Goal: Information Seeking & Learning: Check status

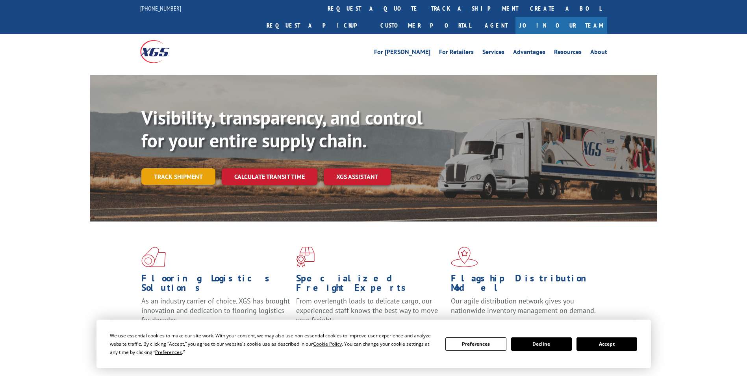
click at [179, 168] on link "Track shipment" at bounding box center [178, 176] width 74 height 17
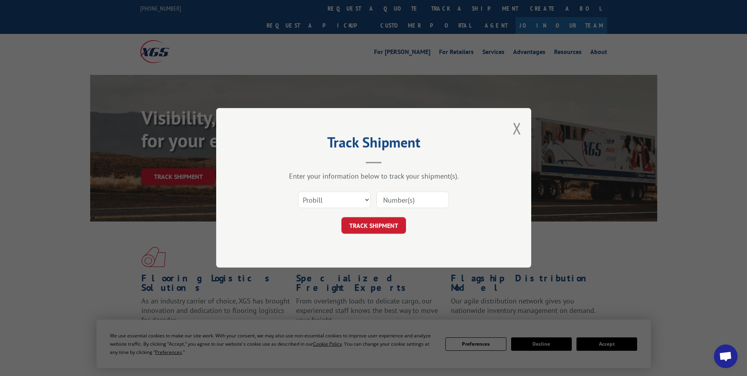
paste input "17640299"
type input "17640299"
click at [387, 224] on button "TRACK SHIPMENT" at bounding box center [373, 225] width 65 height 17
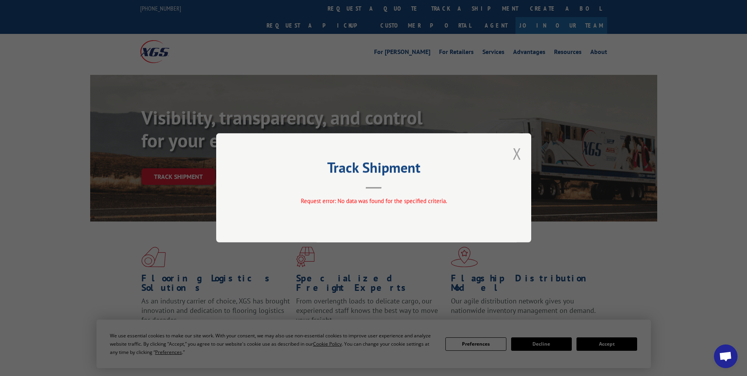
click at [517, 151] on button "Close modal" at bounding box center [517, 153] width 9 height 21
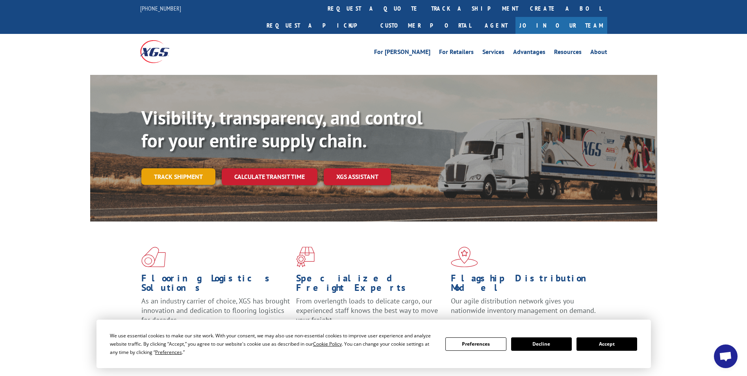
click at [162, 168] on link "Track shipment" at bounding box center [178, 176] width 74 height 17
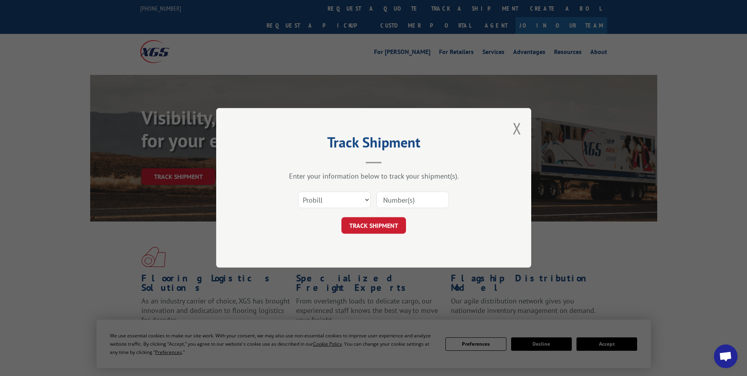
paste input "17640299"
type input "17640299"
drag, startPoint x: 384, startPoint y: 198, endPoint x: 386, endPoint y: 202, distance: 4.4
click at [384, 199] on input "17640299" at bounding box center [412, 200] width 72 height 17
click button "TRACK SHIPMENT" at bounding box center [373, 225] width 65 height 17
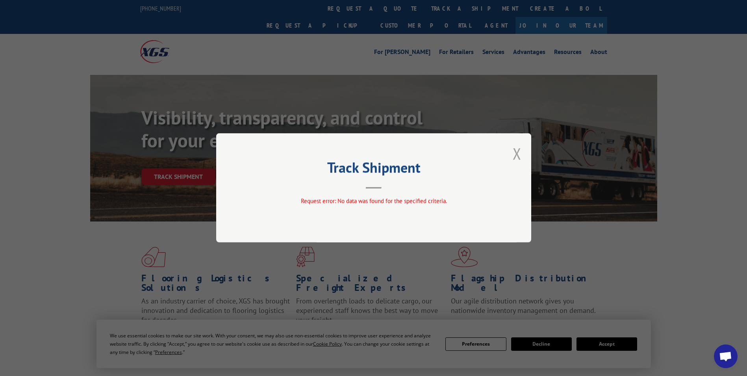
click at [520, 151] on button "Close modal" at bounding box center [517, 153] width 9 height 21
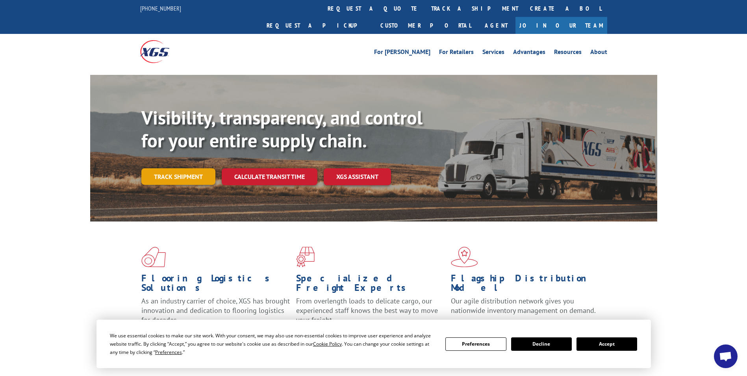
click at [198, 168] on link "Track shipment" at bounding box center [178, 176] width 74 height 17
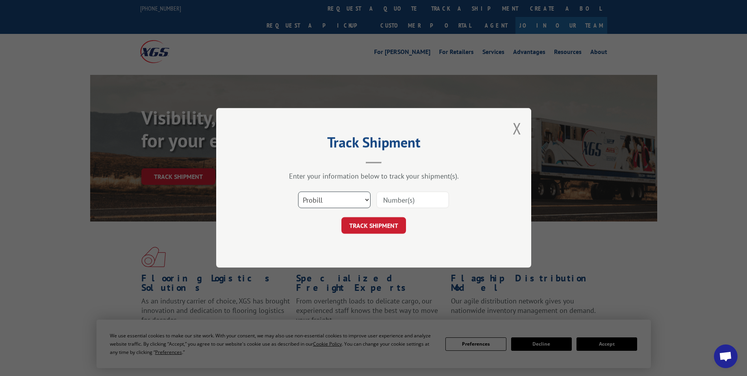
click at [361, 195] on select "Select category... Probill BOL PO" at bounding box center [334, 200] width 72 height 17
select select "bol"
click at [298, 192] on select "Select category... Probill BOL PO" at bounding box center [334, 200] width 72 height 17
click at [417, 204] on input at bounding box center [412, 200] width 72 height 17
paste input "7082783"
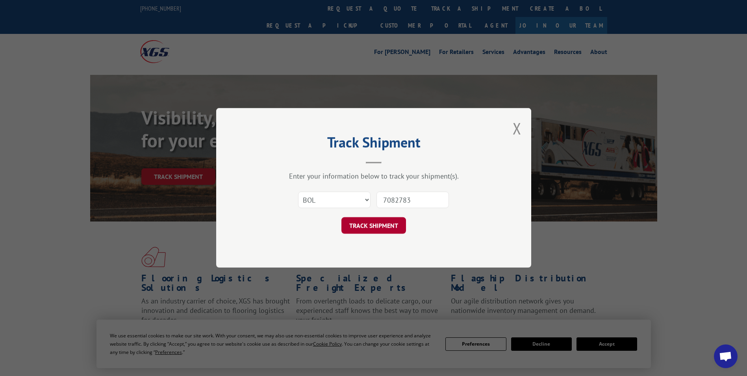
type input "7082783"
click at [372, 228] on button "TRACK SHIPMENT" at bounding box center [373, 225] width 65 height 17
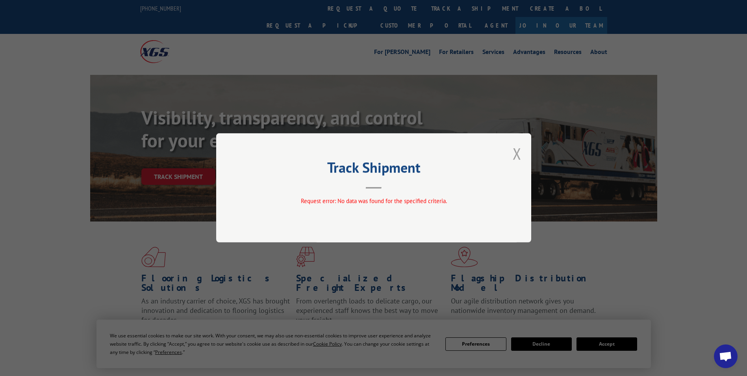
click at [515, 151] on button "Close modal" at bounding box center [517, 153] width 9 height 21
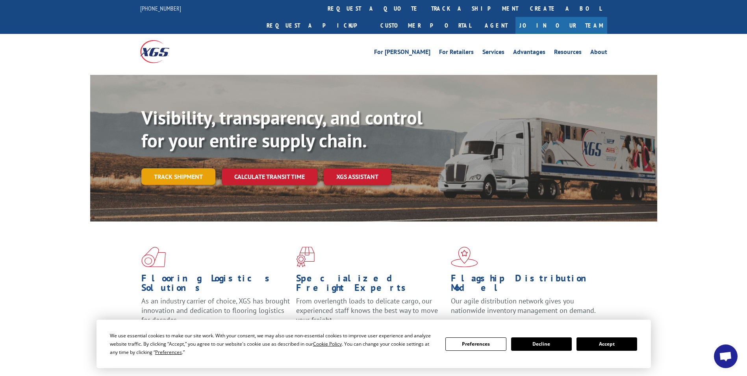
click at [166, 168] on link "Track shipment" at bounding box center [178, 176] width 74 height 17
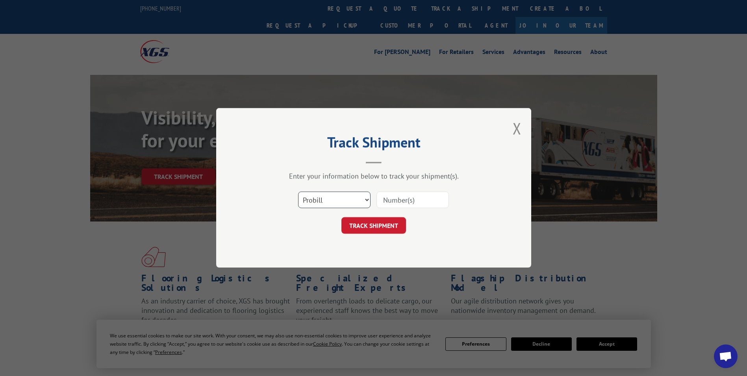
click at [346, 201] on select "Select category... Probill BOL PO" at bounding box center [334, 200] width 72 height 17
select select "bol"
click at [298, 192] on select "Select category... Probill BOL PO" at bounding box center [334, 200] width 72 height 17
click at [398, 204] on input at bounding box center [412, 200] width 72 height 17
type input "7082783"
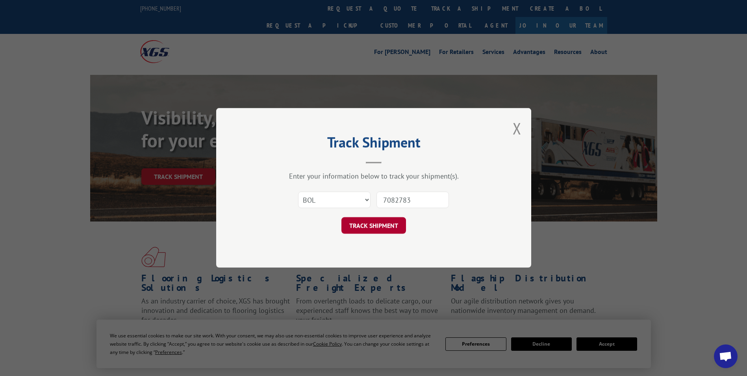
click at [363, 222] on button "TRACK SHIPMENT" at bounding box center [373, 225] width 65 height 17
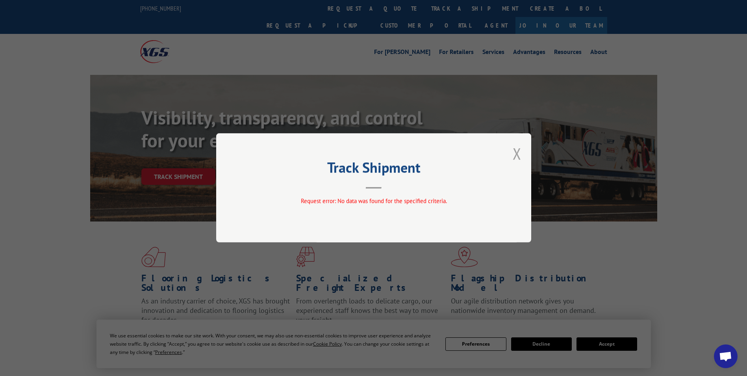
click at [514, 153] on button "Close modal" at bounding box center [517, 153] width 9 height 21
